Goal: Navigation & Orientation: Go to known website

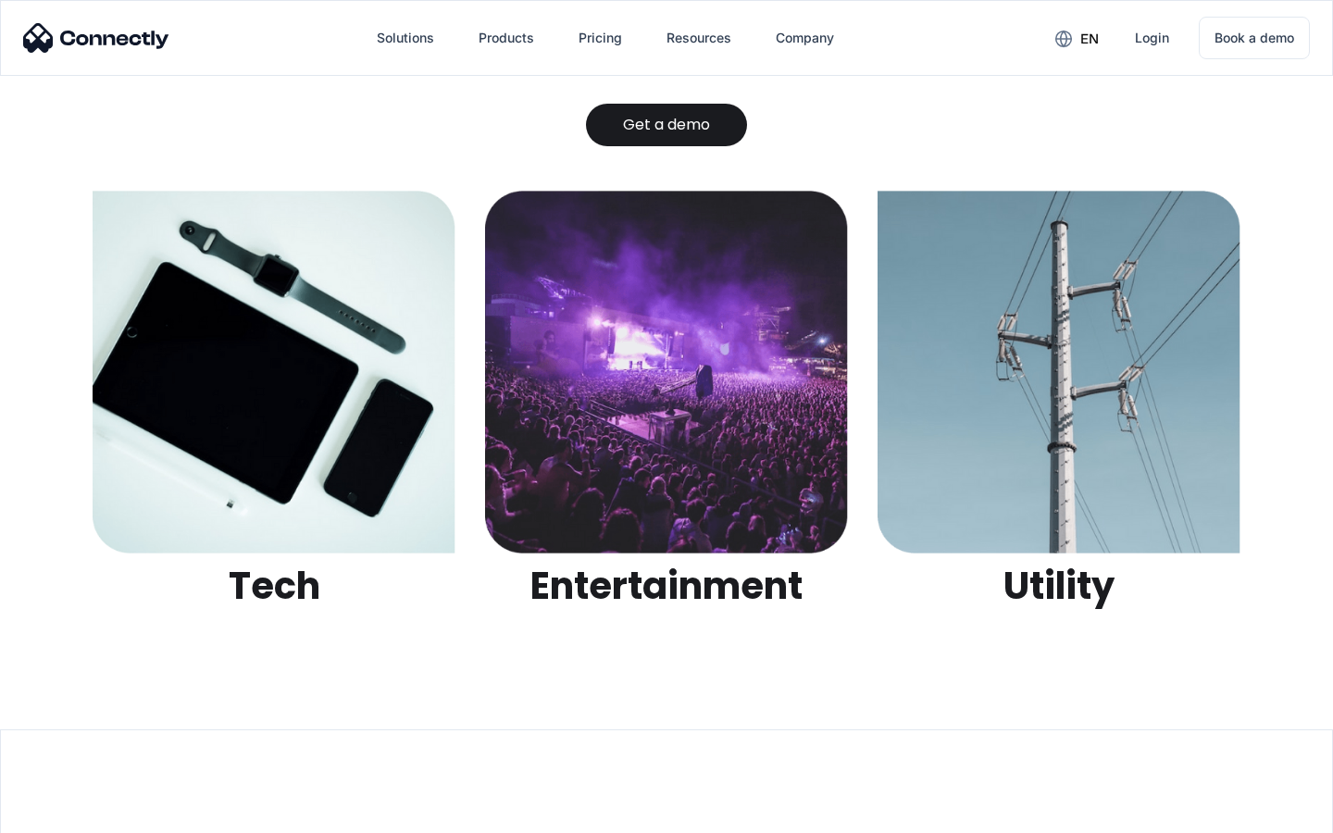
scroll to position [5841, 0]
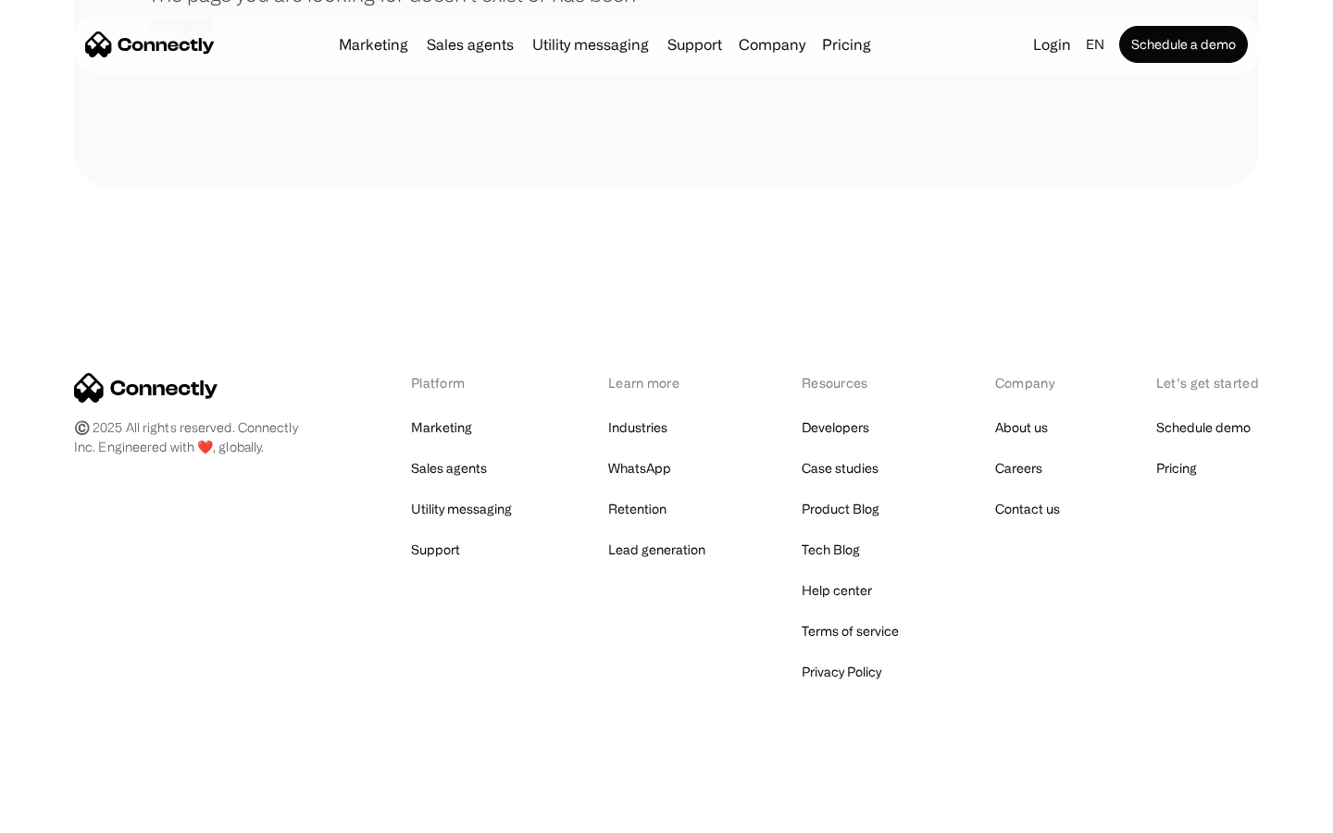
scroll to position [338, 0]
